Goal: Information Seeking & Learning: Learn about a topic

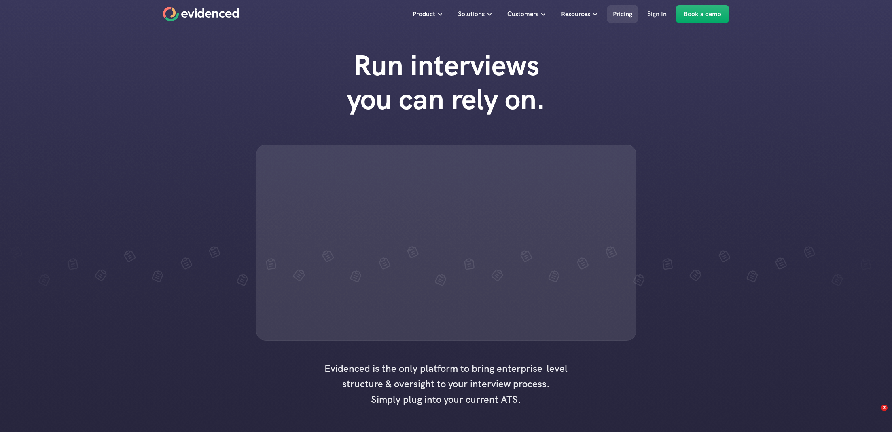
click at [619, 15] on p "Pricing" at bounding box center [622, 14] width 19 height 11
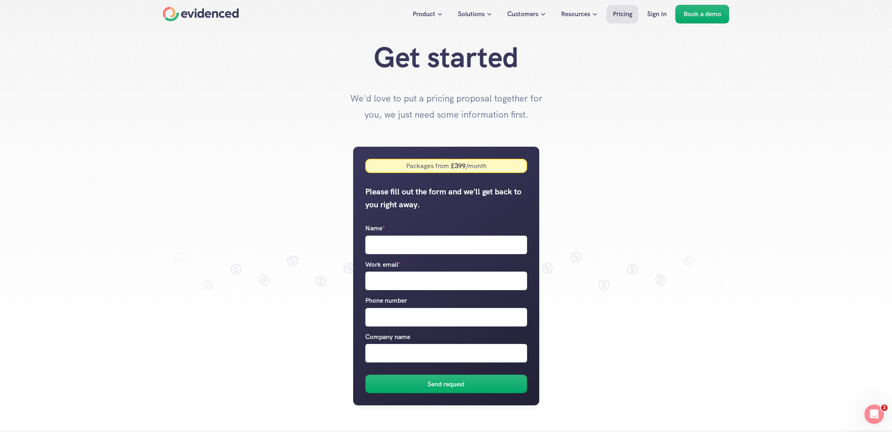
click at [206, 24] on nav "Product Solutions Customers Resources Pricing Sign In Book a demo" at bounding box center [446, 14] width 892 height 28
click at [213, 16] on div "Home" at bounding box center [201, 14] width 76 height 15
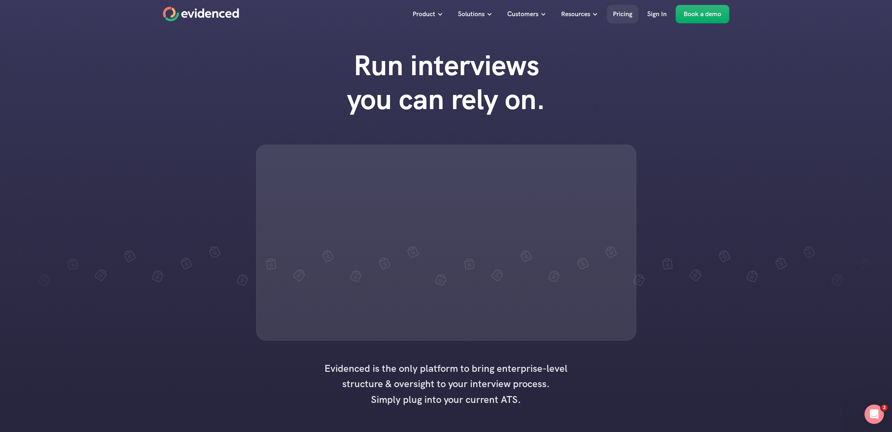
click at [621, 15] on p "Pricing" at bounding box center [622, 14] width 19 height 11
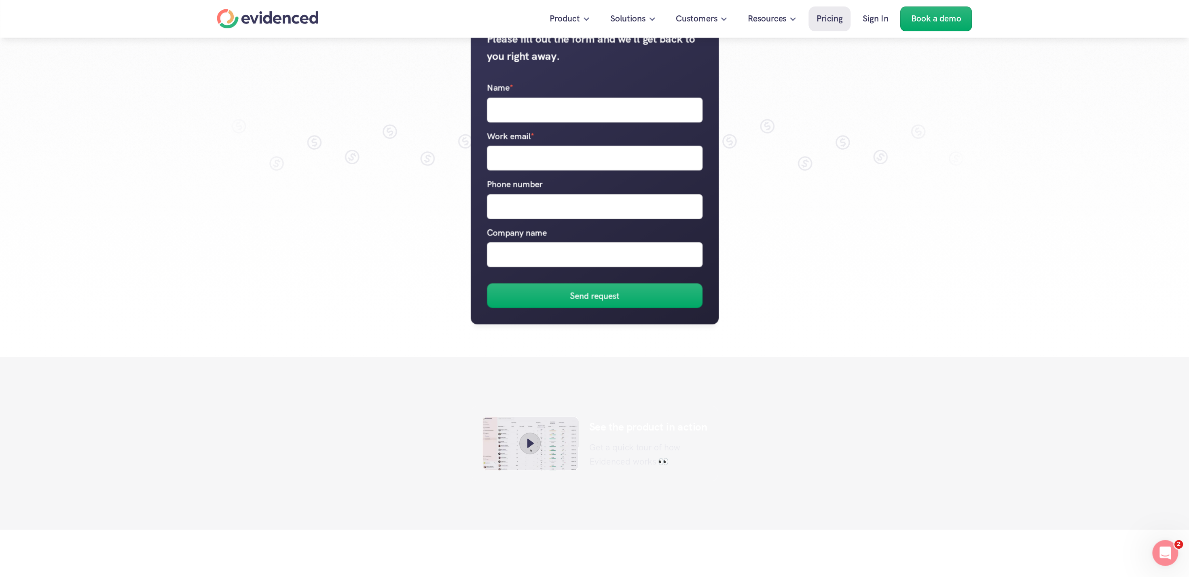
scroll to position [180, 0]
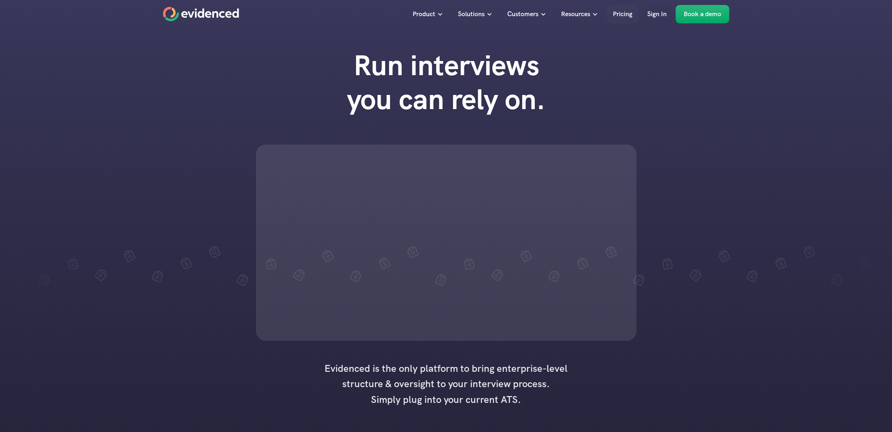
click at [613, 10] on p "Pricing" at bounding box center [622, 14] width 19 height 11
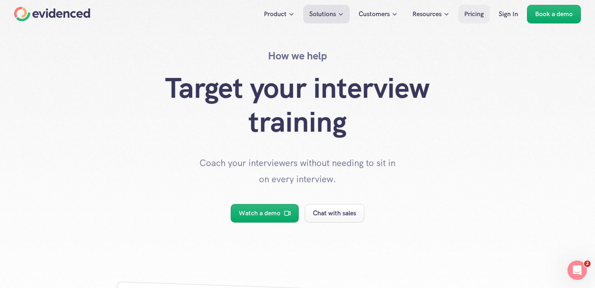
click at [475, 16] on p "Pricing" at bounding box center [473, 14] width 19 height 11
